Goal: Entertainment & Leisure: Consume media (video, audio)

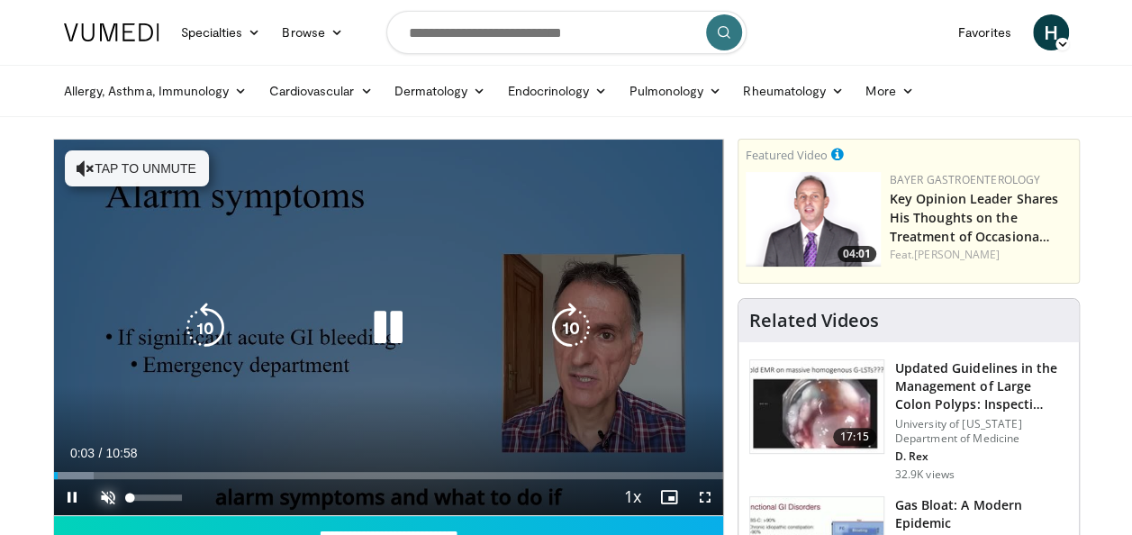
click at [106, 491] on span "Video Player" at bounding box center [108, 497] width 36 height 36
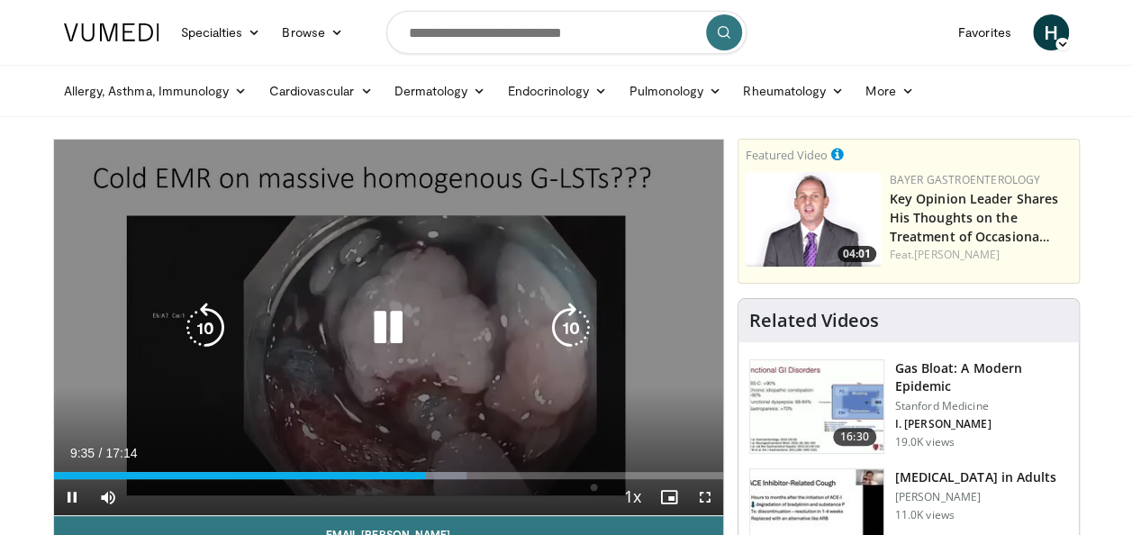
click at [392, 322] on icon "Video Player" at bounding box center [388, 327] width 50 height 50
click at [392, 323] on icon "Video Player" at bounding box center [388, 327] width 50 height 50
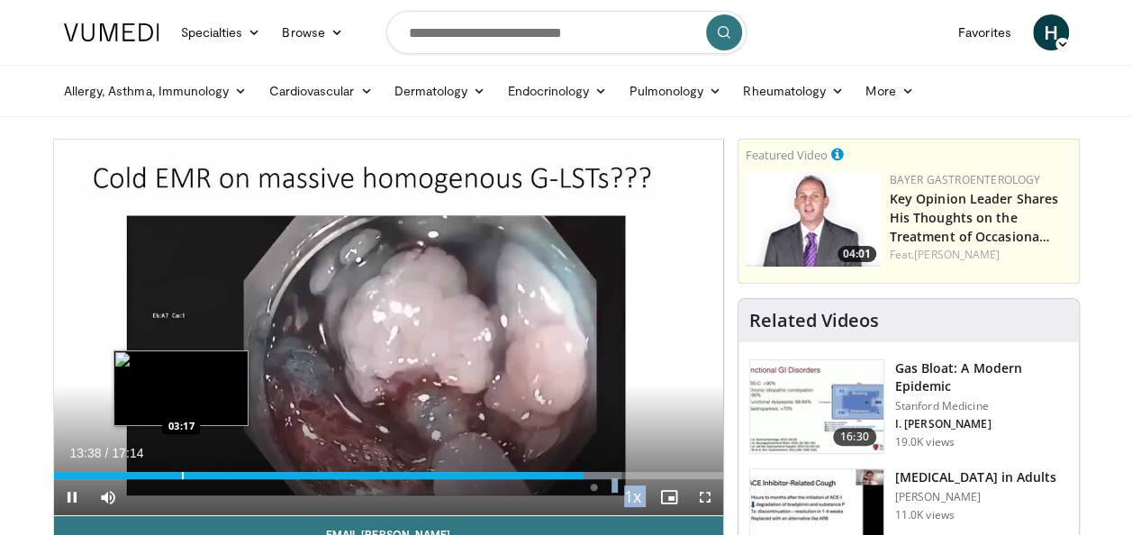
drag, startPoint x: 582, startPoint y: 476, endPoint x: 180, endPoint y: 477, distance: 401.5
click at [180, 477] on video-js "**********" at bounding box center [388, 328] width 669 height 376
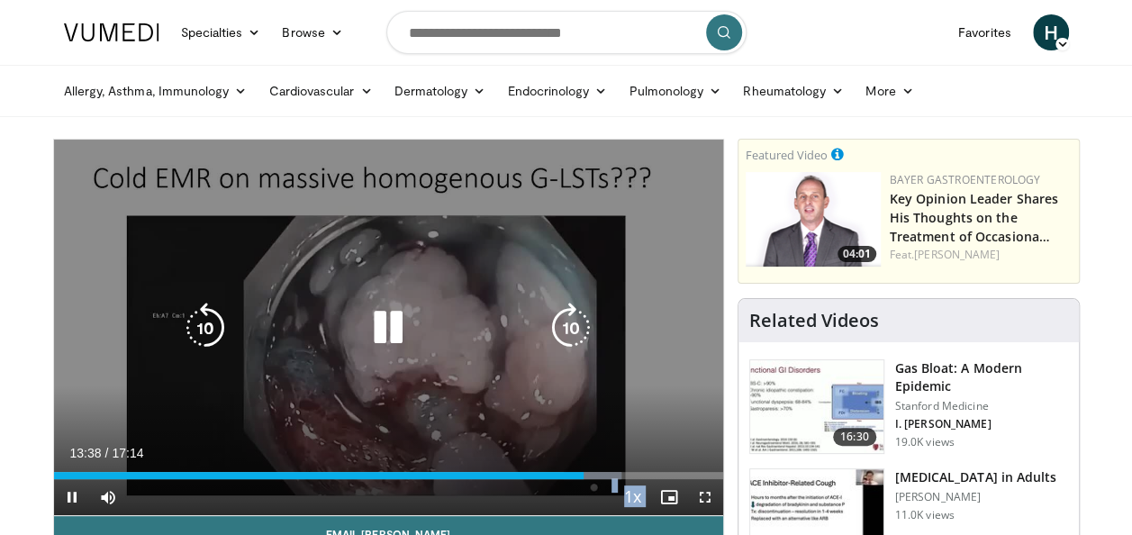
click at [180, 477] on video-js "**********" at bounding box center [388, 328] width 669 height 376
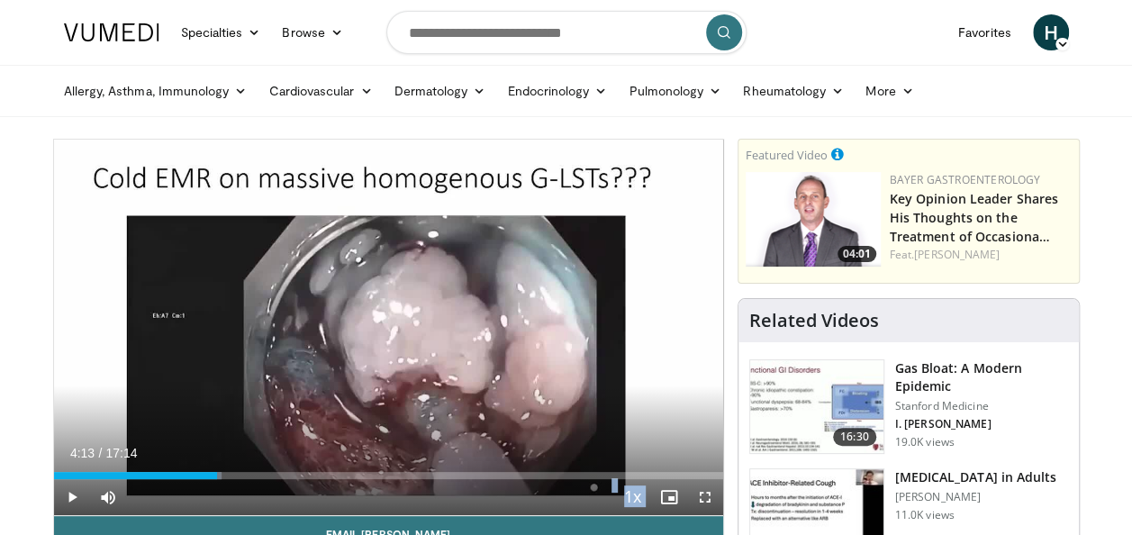
drag, startPoint x: 585, startPoint y: 475, endPoint x: 217, endPoint y: 470, distance: 368.2
click at [217, 470] on div "Loaded : 25.12% 04:13 04:15" at bounding box center [388, 470] width 669 height 17
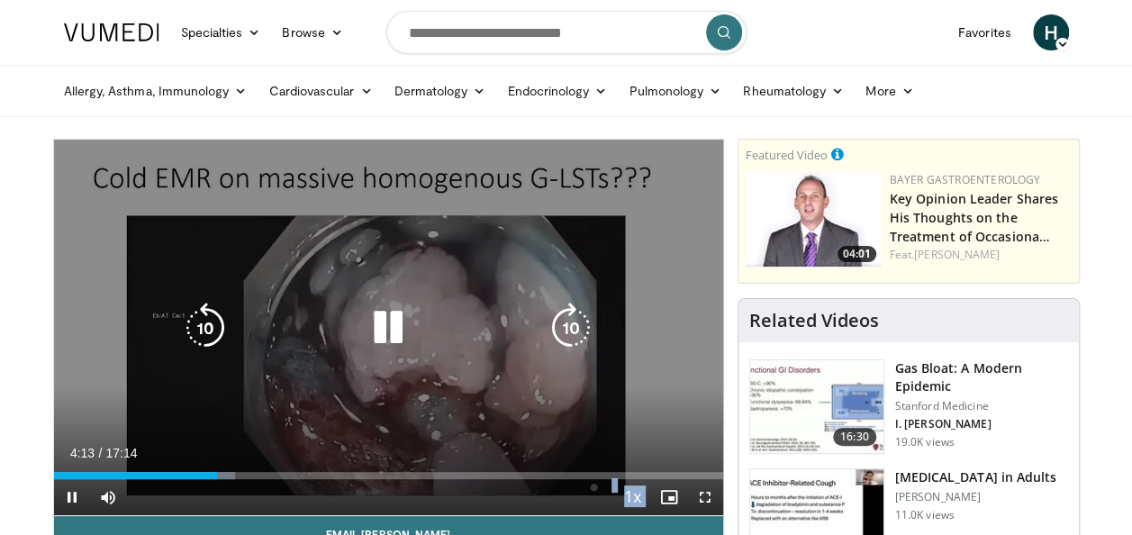
click at [217, 470] on video-js "**********" at bounding box center [388, 328] width 669 height 376
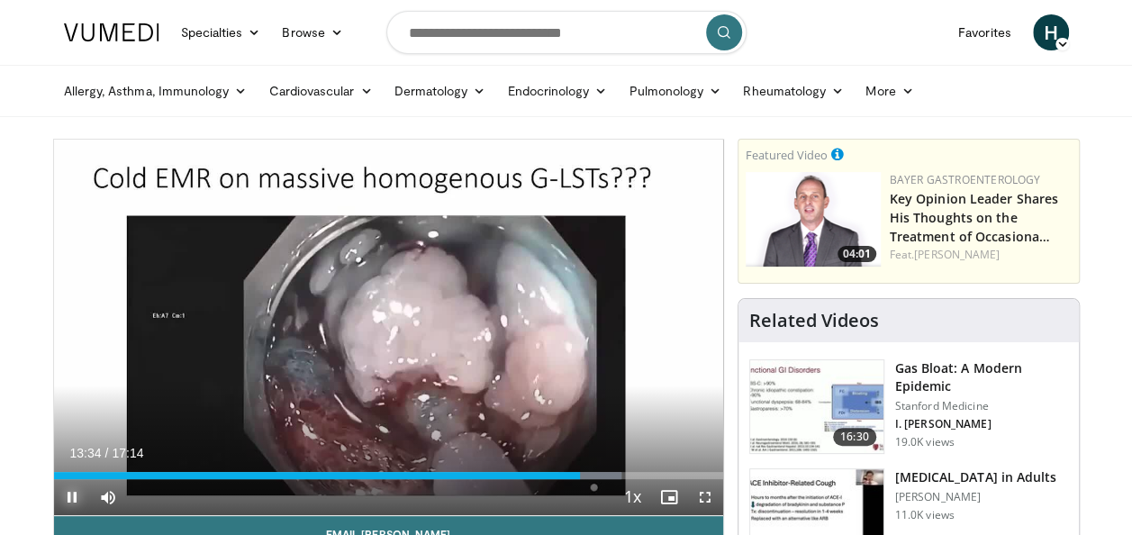
click at [65, 492] on span "Video Player" at bounding box center [72, 497] width 36 height 36
click at [70, 491] on span "Video Player" at bounding box center [72, 497] width 36 height 36
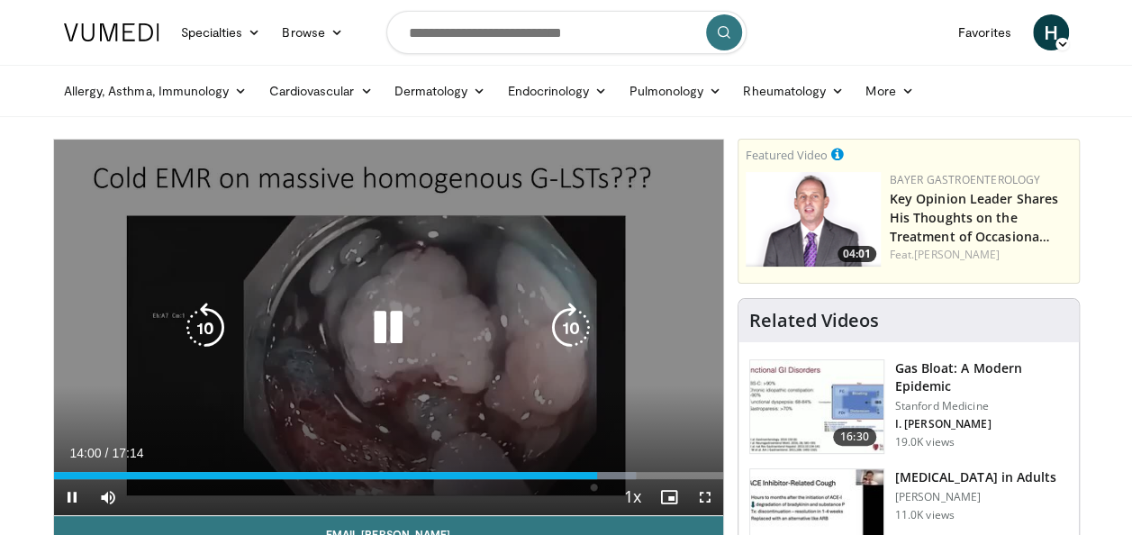
click at [391, 322] on icon "Video Player" at bounding box center [388, 327] width 50 height 50
click at [387, 329] on icon "Video Player" at bounding box center [388, 327] width 50 height 50
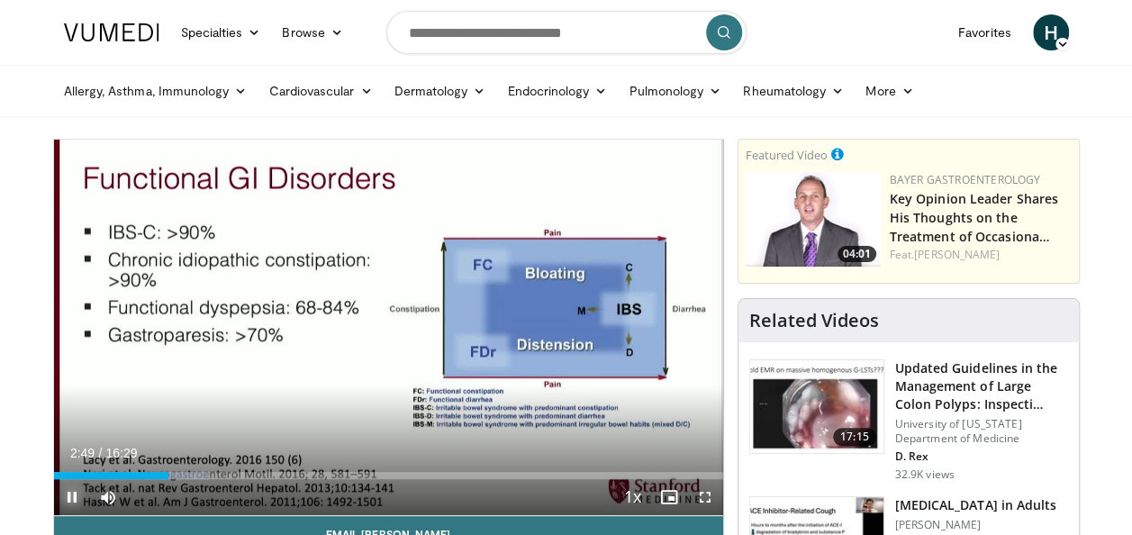
click at [72, 493] on span "Video Player" at bounding box center [72, 497] width 36 height 36
click at [70, 490] on span "Video Player" at bounding box center [72, 497] width 36 height 36
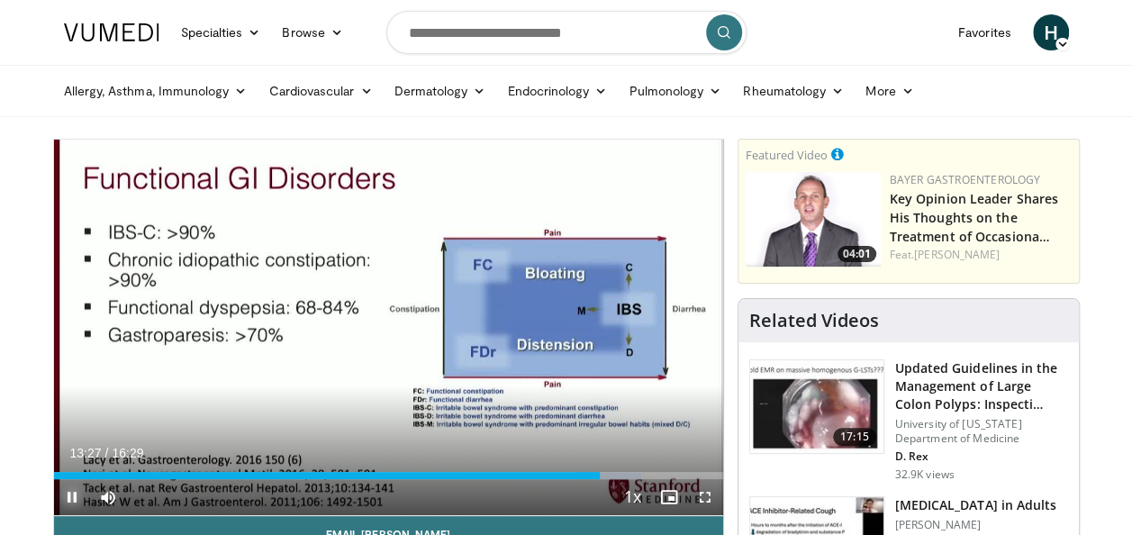
click at [72, 491] on span "Video Player" at bounding box center [72, 497] width 36 height 36
